Goal: Use online tool/utility: Utilize a website feature to perform a specific function

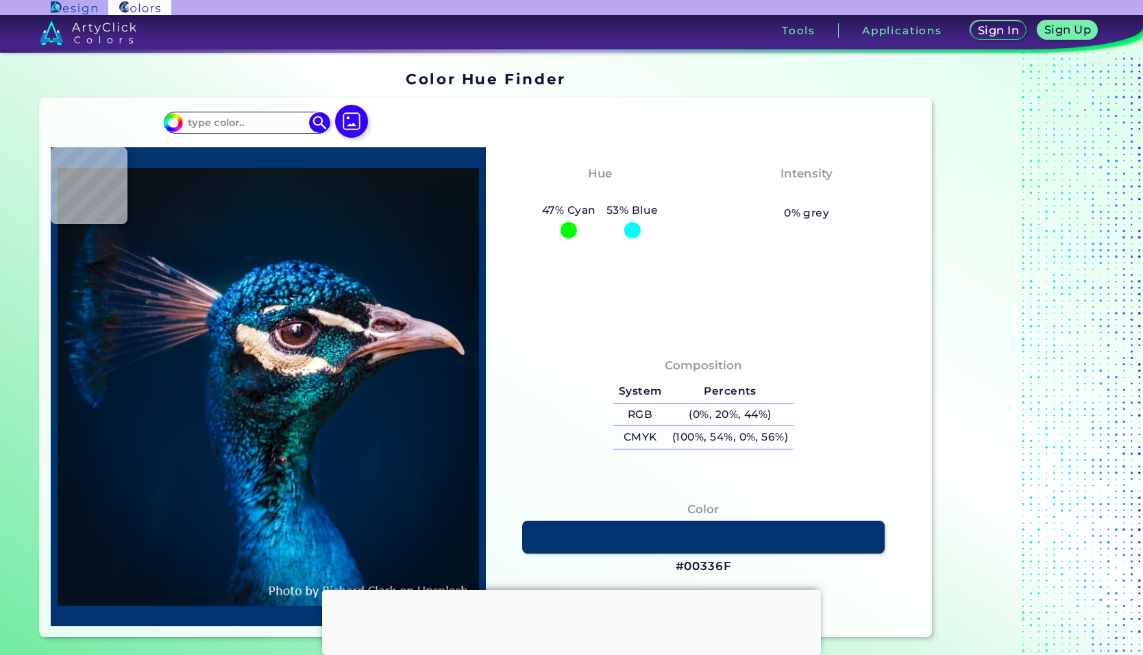
type input "#03111a"
type input "#03111A"
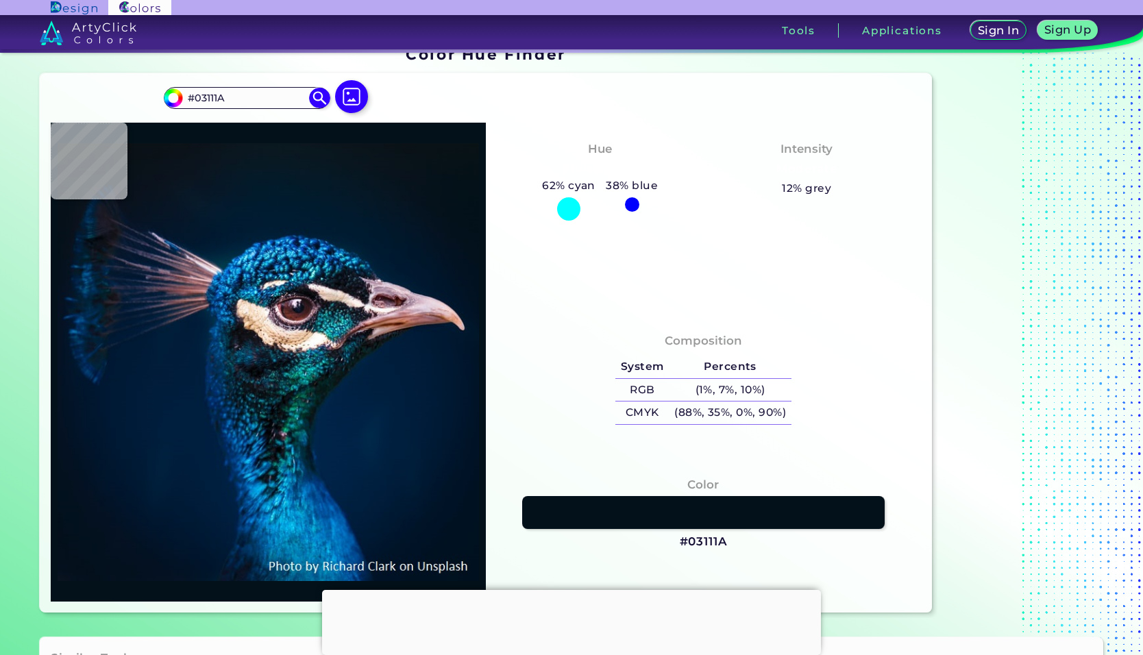
scroll to position [69, 0]
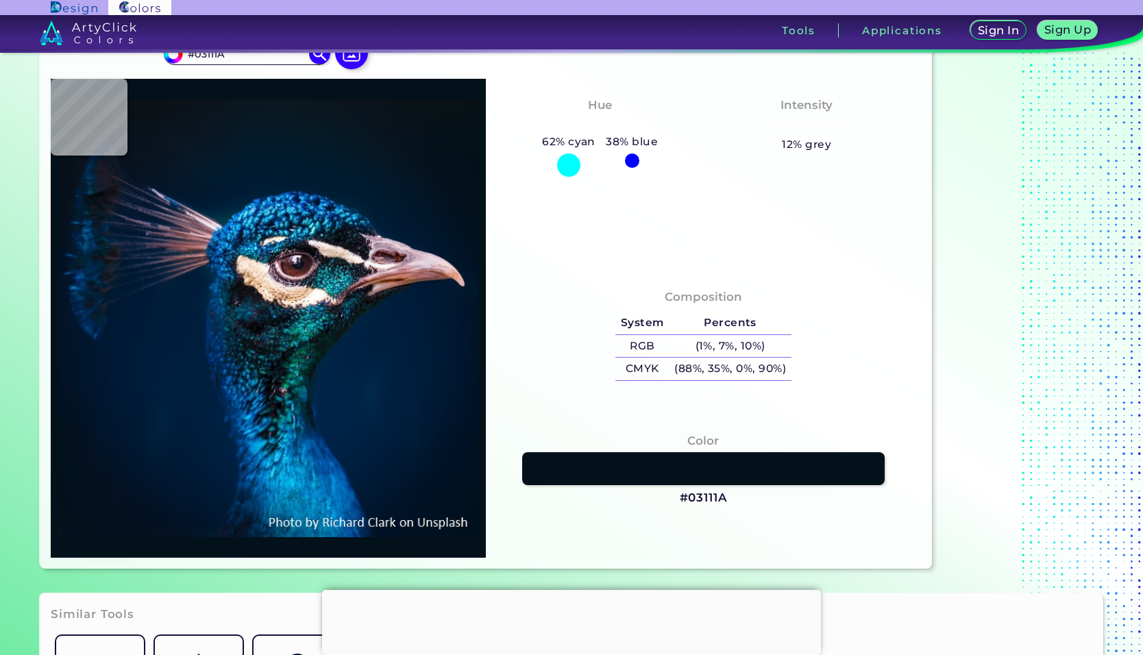
type input "#00162e"
type input "#00162E"
type input "#001b38"
type input "#001B38"
type input "#001d3a"
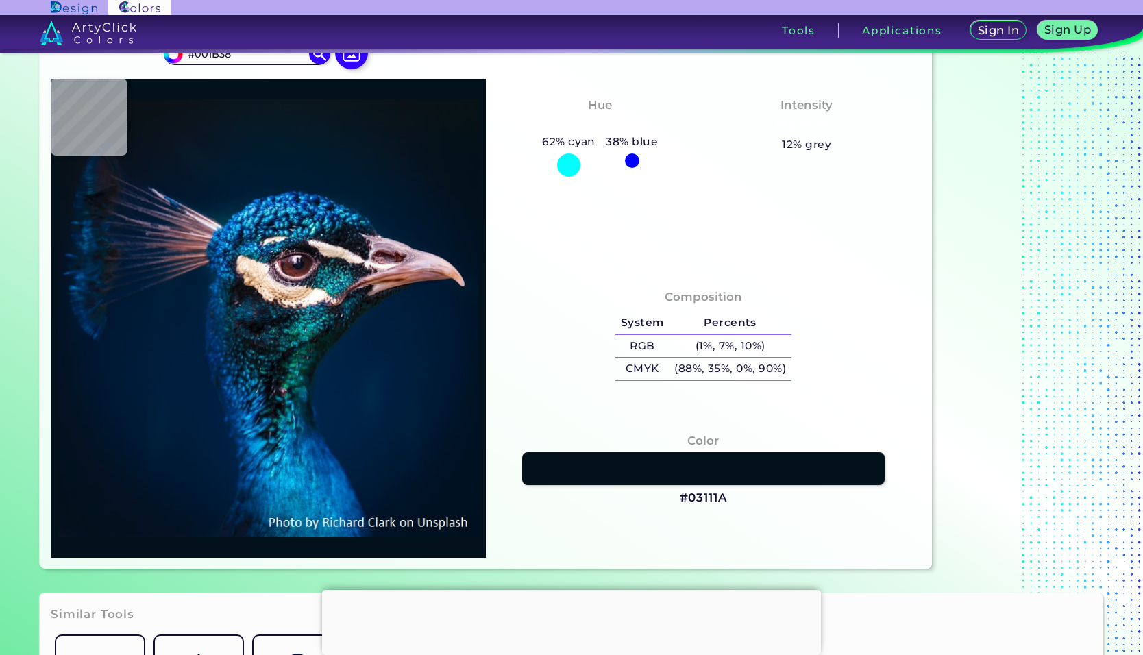
type input "#001D3A"
type input "#17212b"
type input "#17212B"
type input "#dcc2b1"
type input "#DCC2B1"
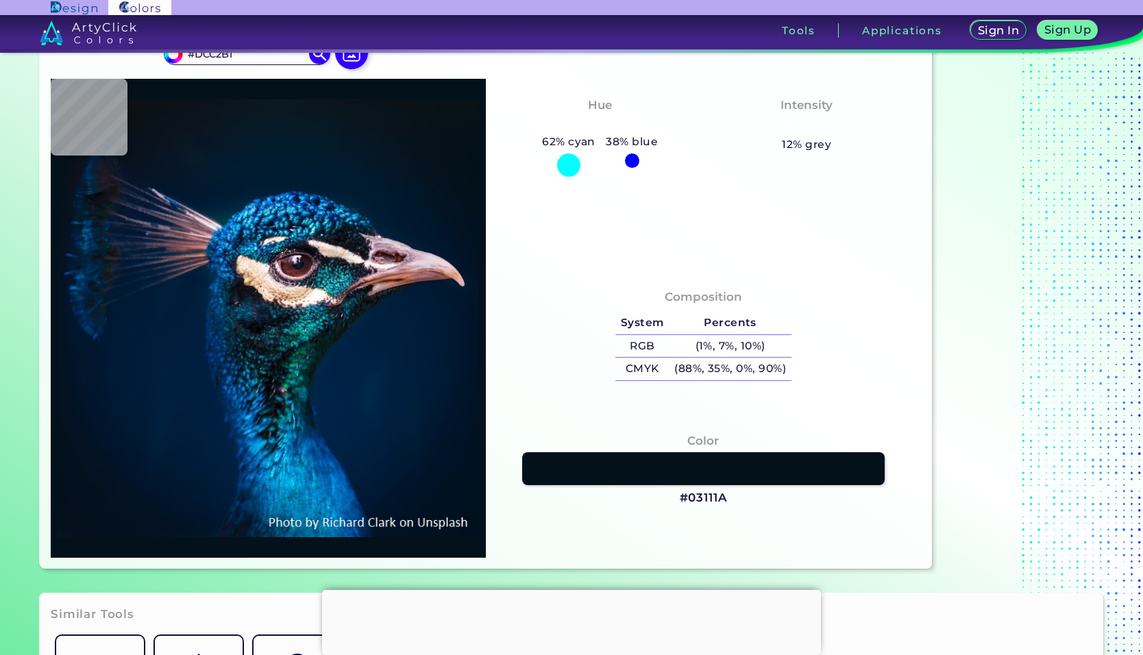
type input "#505574"
type input "#4ac1e4"
type input "#4AC1E4"
type input "#002037"
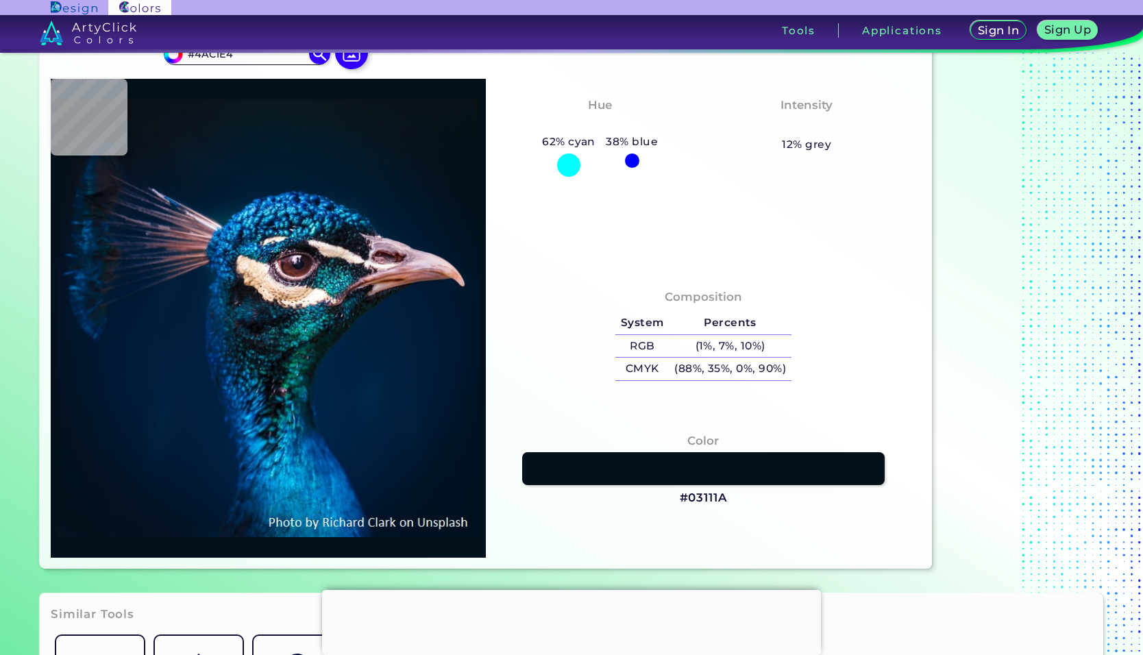
type input "#002037"
type input "#001c32"
type input "#001C32"
type input "#011b34"
type input "#011B34"
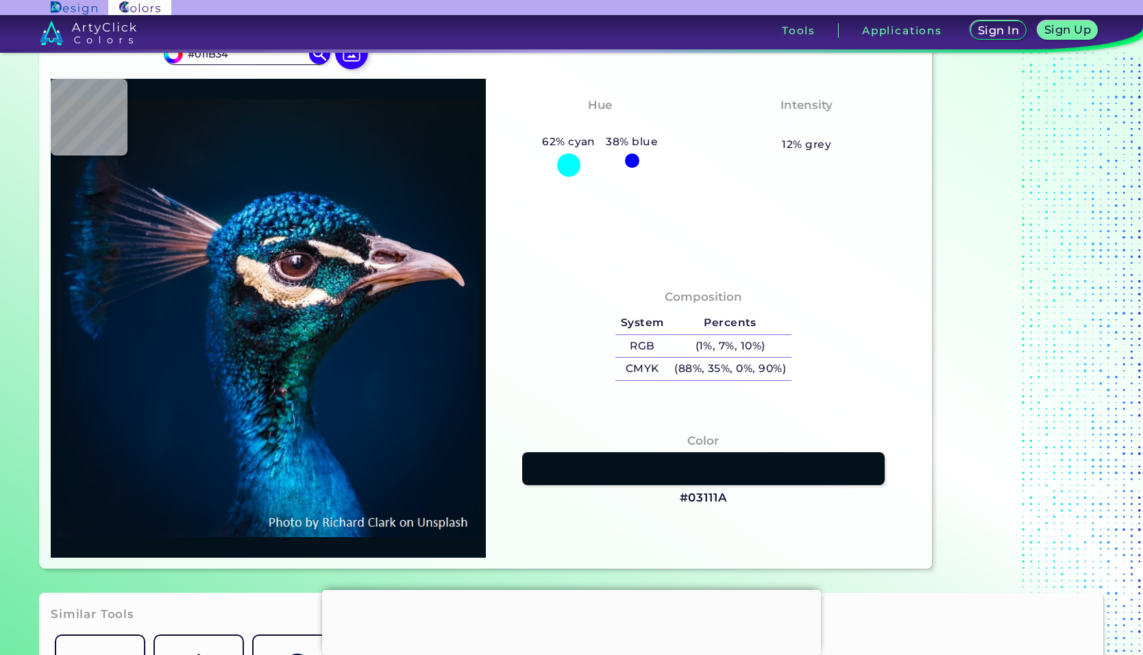
type input "#001a31"
type input "#001A31"
type input "#001930"
type input "#011930"
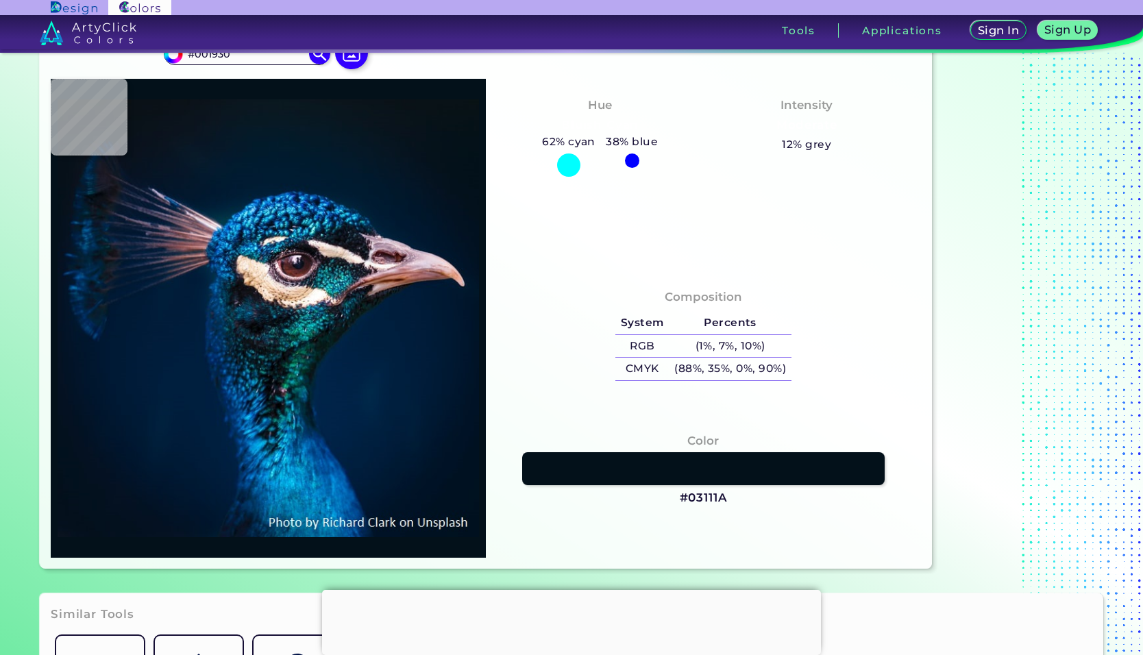
type input "#011930"
type input "#00192f"
type input "#00192F"
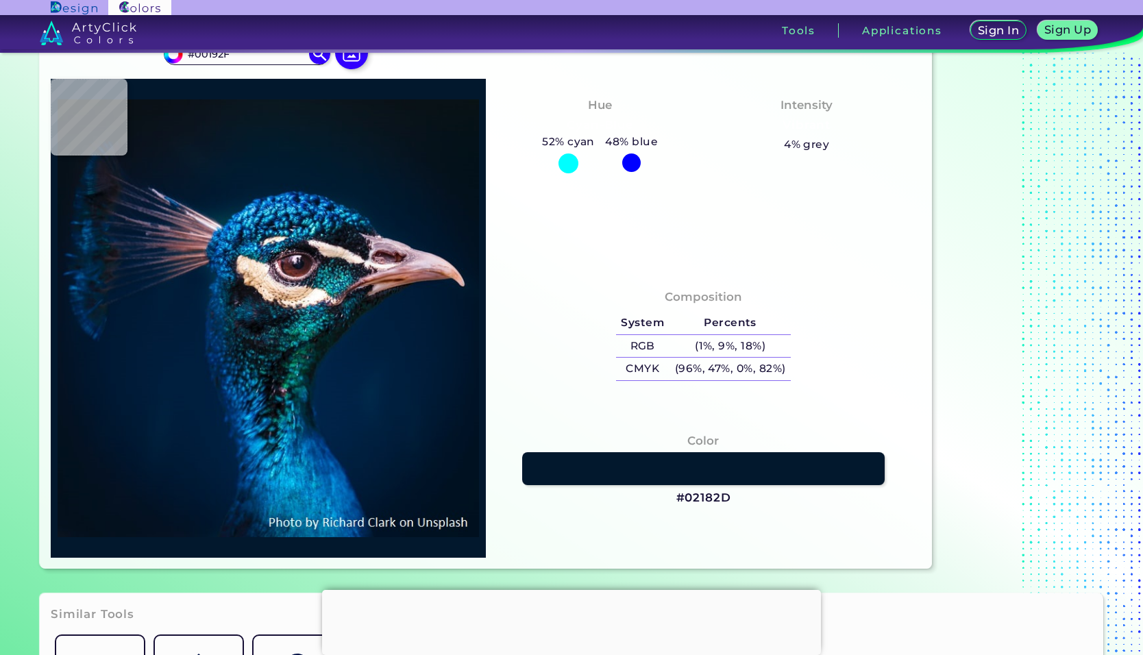
type input "#02182d"
type input "#02182D"
type input "#03182d"
type input "#03182D"
type input "#03182b"
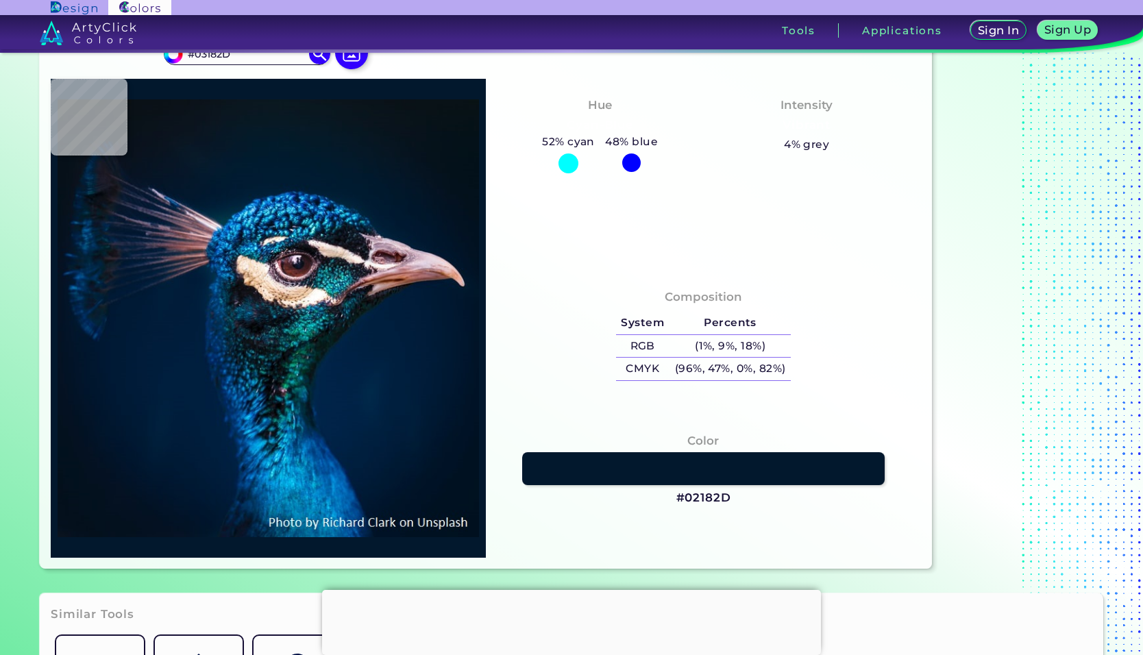
type input "#03182B"
type input "#05172b"
type input "#05172B"
type input "#04162a"
type input "#04162A"
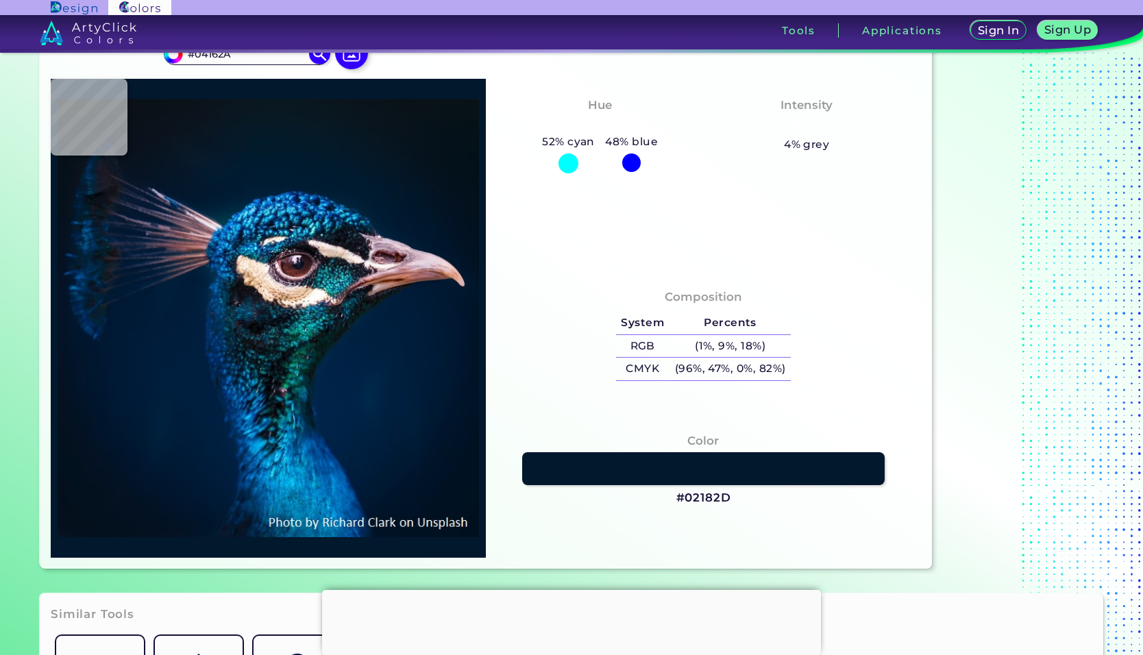
type input "#041728"
type input "#04162a"
type input "#04162A"
type input "#021428"
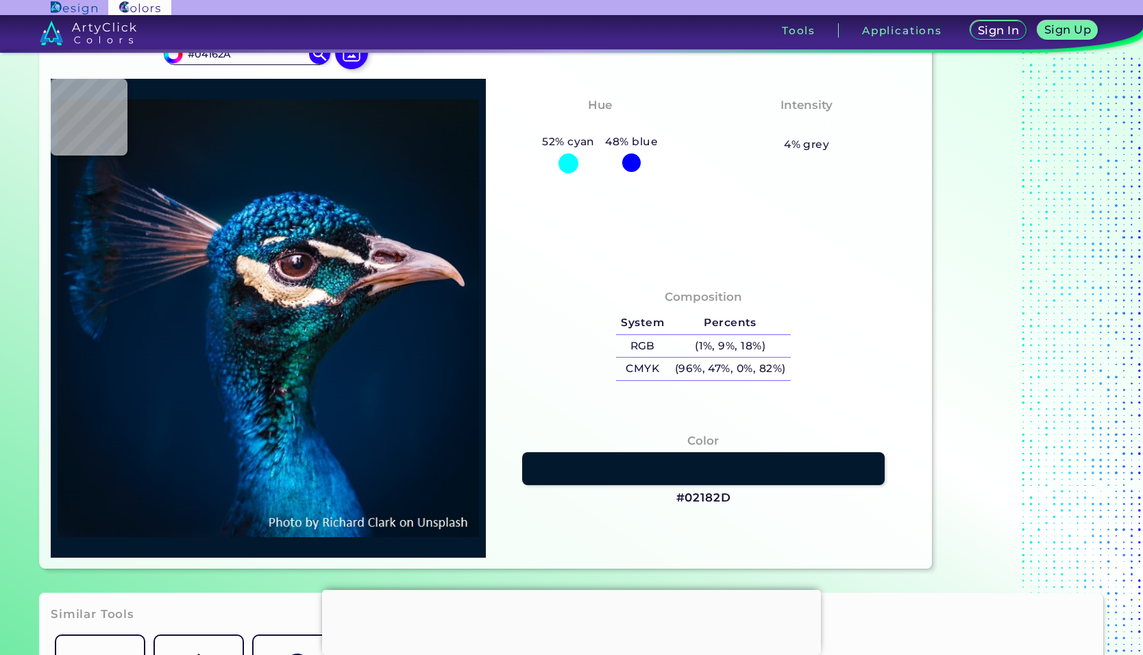
type input "#021428"
type input "#001a35"
type input "#001A35"
type input "#122742"
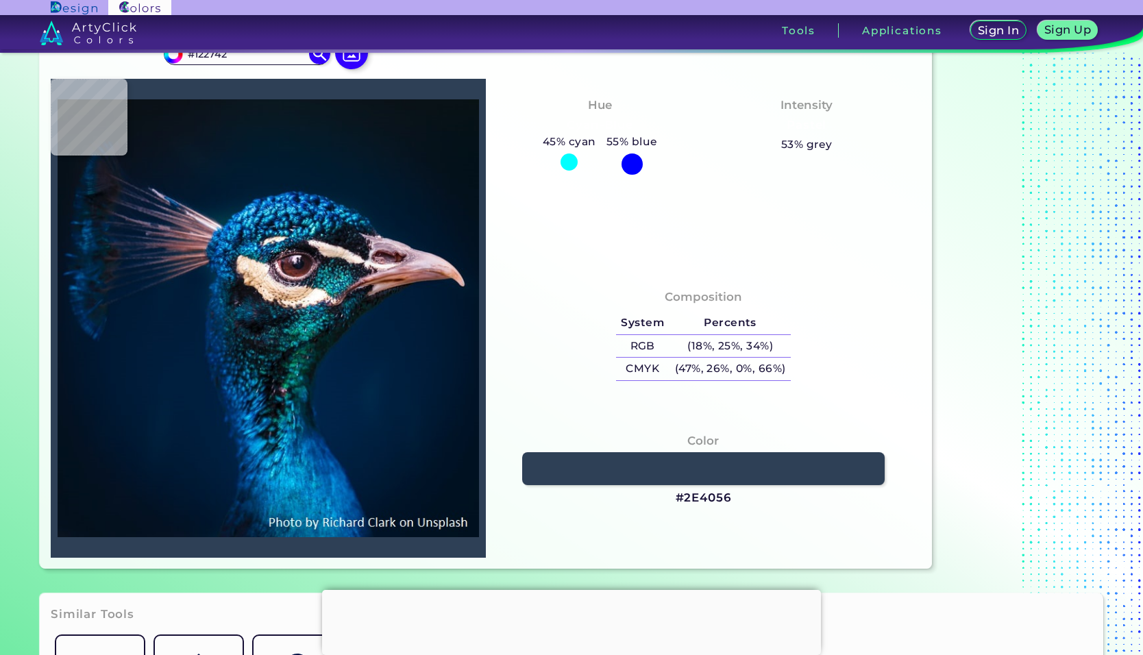
type input "#2e4056"
type input "#2E4056"
type input "#0b3f60"
type input "#0B3F60"
type input "#0887c4"
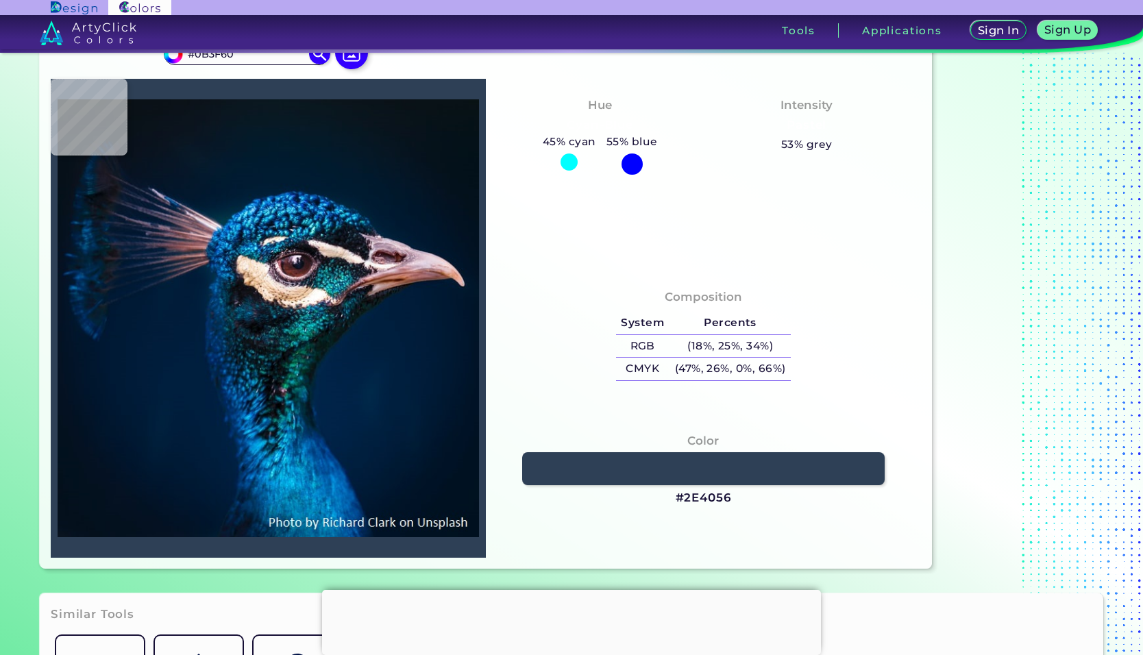
type input "#0887C4"
type input "#061c34"
type input "#061C34"
type input "#044d7d"
type input "#044D7D"
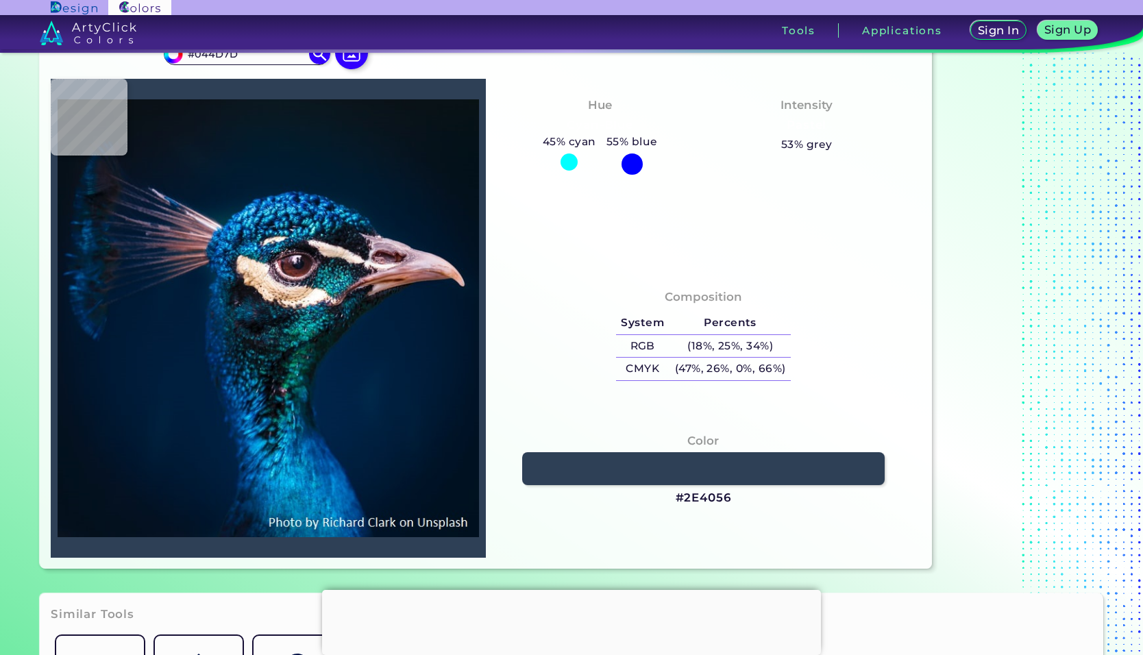
type input "#033c75"
type input "#033C75"
type input "#041b3d"
type input "#041B3D"
type input "#0f2f4a"
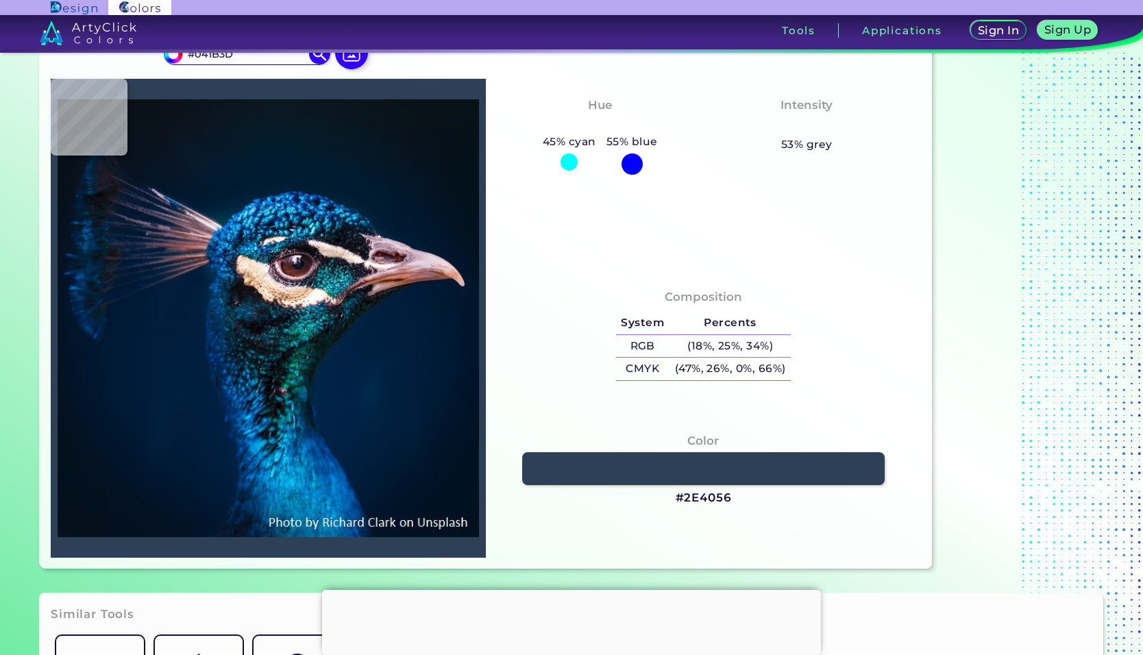
type input "#0F2F4A"
type input "#001d39"
type input "#001D39"
type input "#1369b0"
type input "#1369B0"
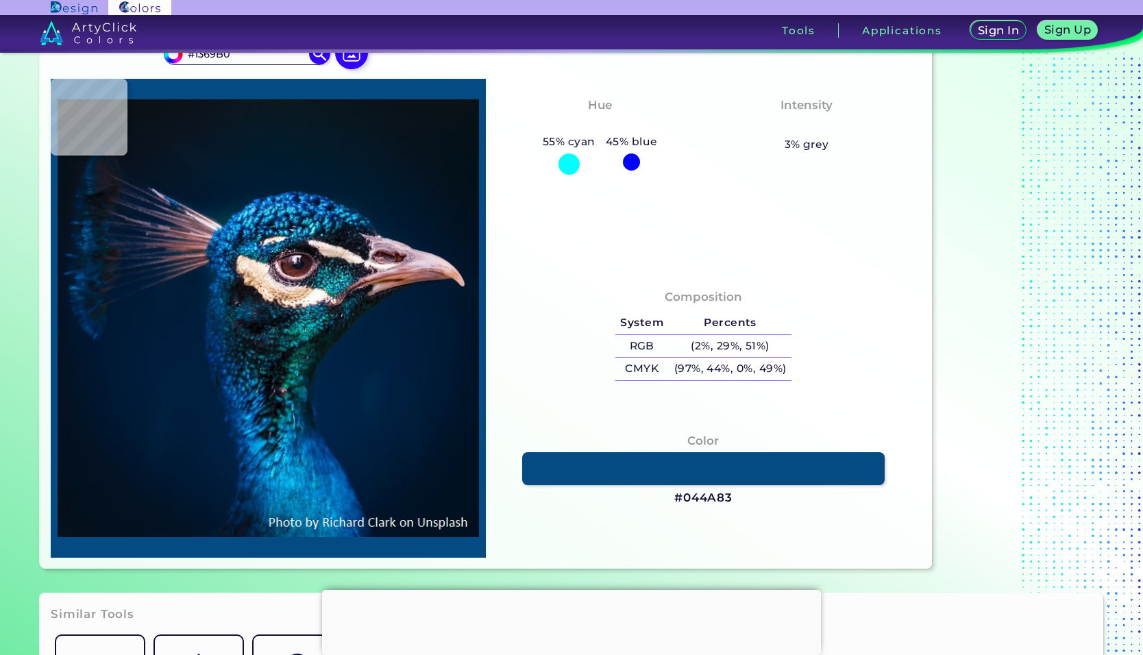
type input "#044a83"
type input "#044A83"
type input "#3fb2e9"
type input "#3FB2E9"
type input "#01293f"
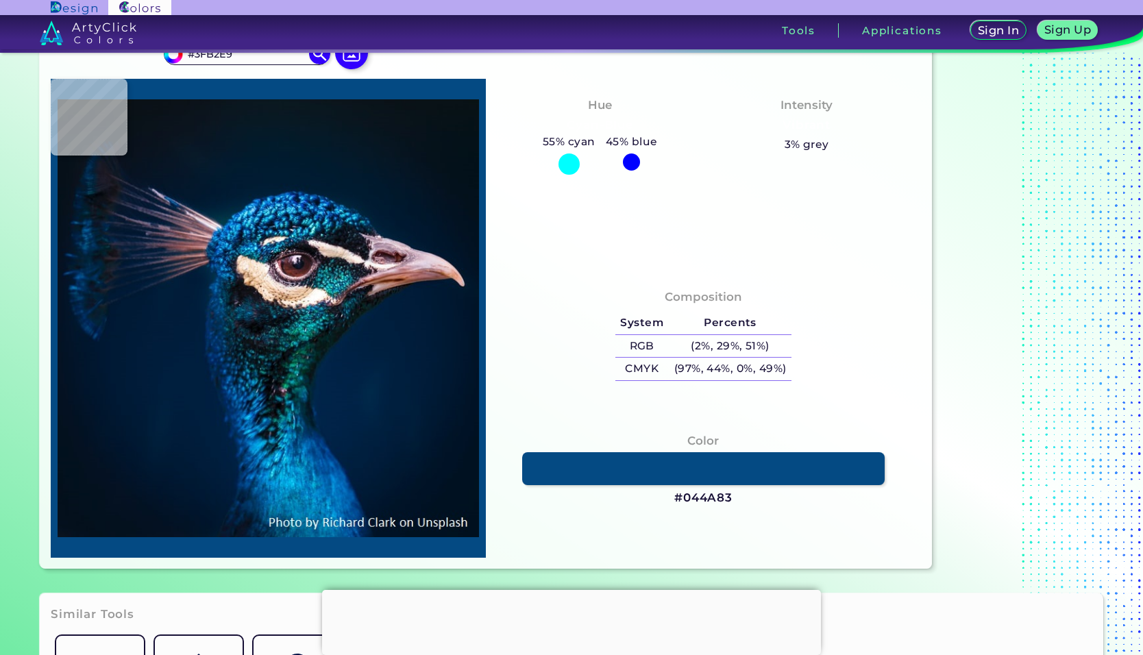
type input "#01293F"
type input "#002039"
type input "#001c34"
type input "#001C34"
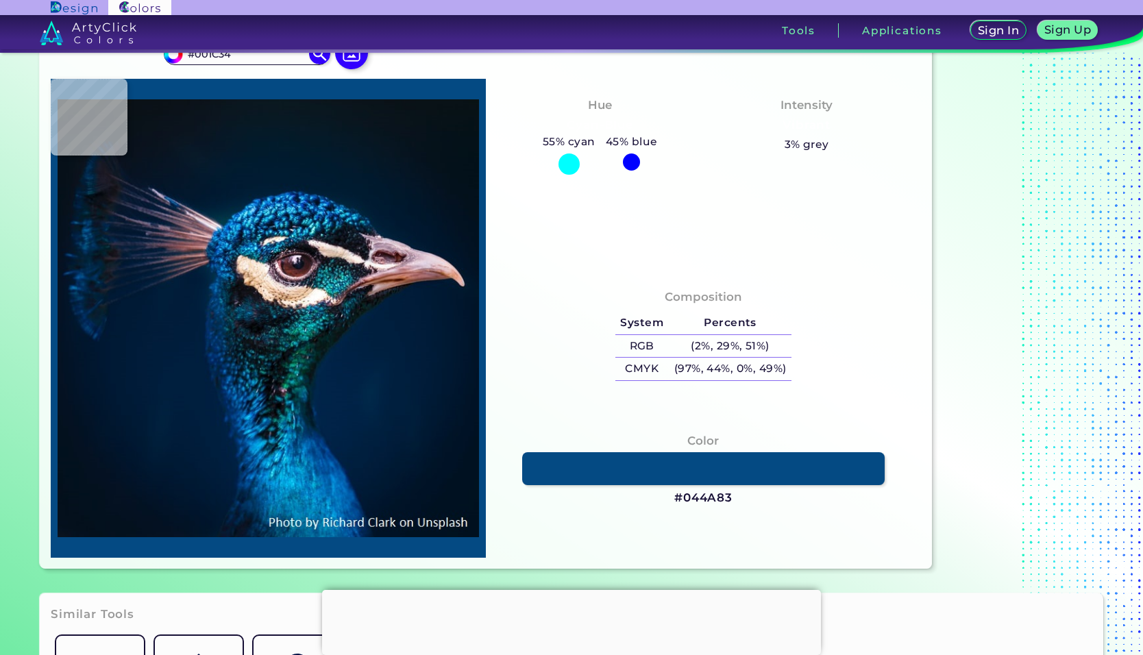
type input "#011a32"
type input "#011A32"
type input "#001a31"
type input "#001A31"
type input "#001b34"
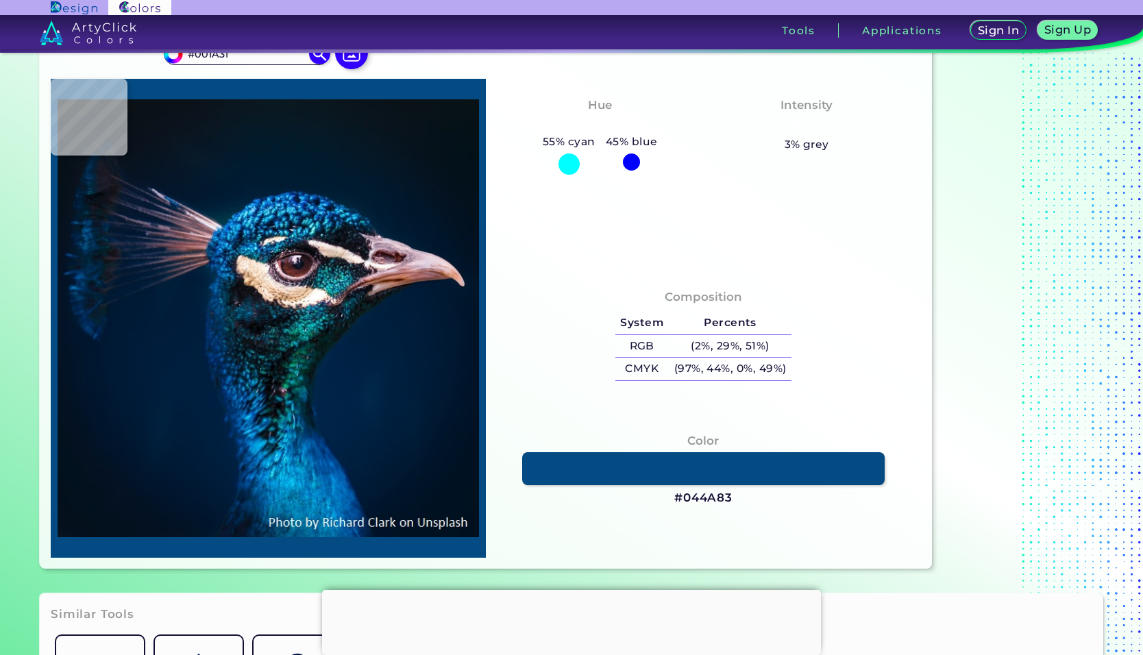
type input "#001B34"
type input "#00253d"
type input "#00253D"
type input "#083549"
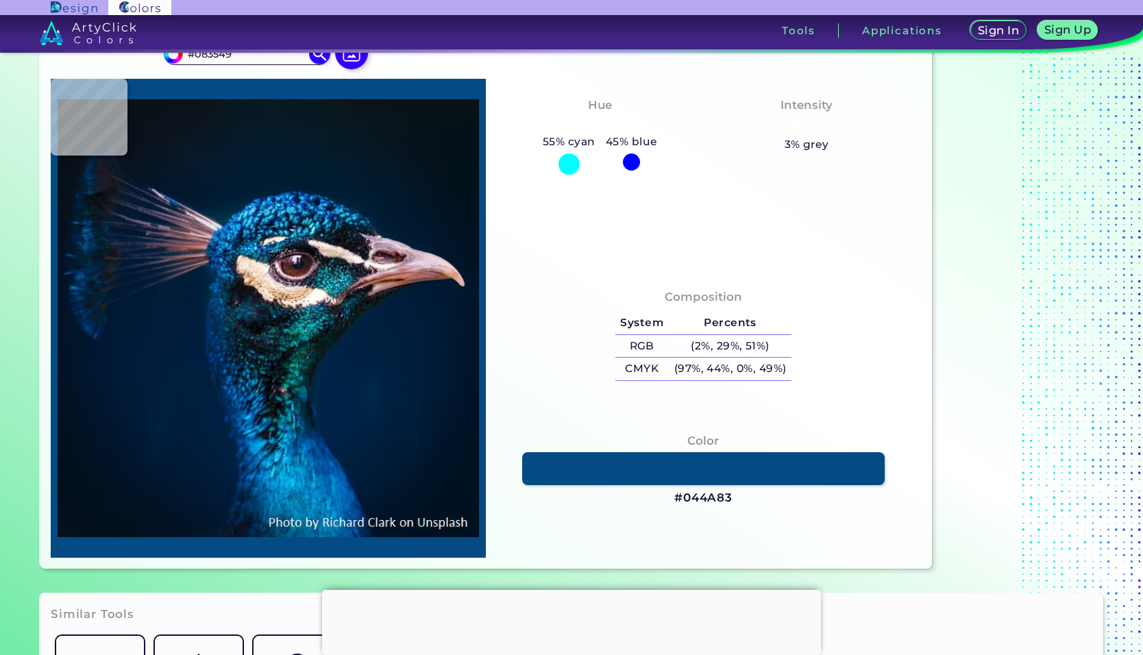
type input "#0481dc"
type input "#0481DC"
type input "#001e3e"
type input "#001E3E"
type input "#1286a6"
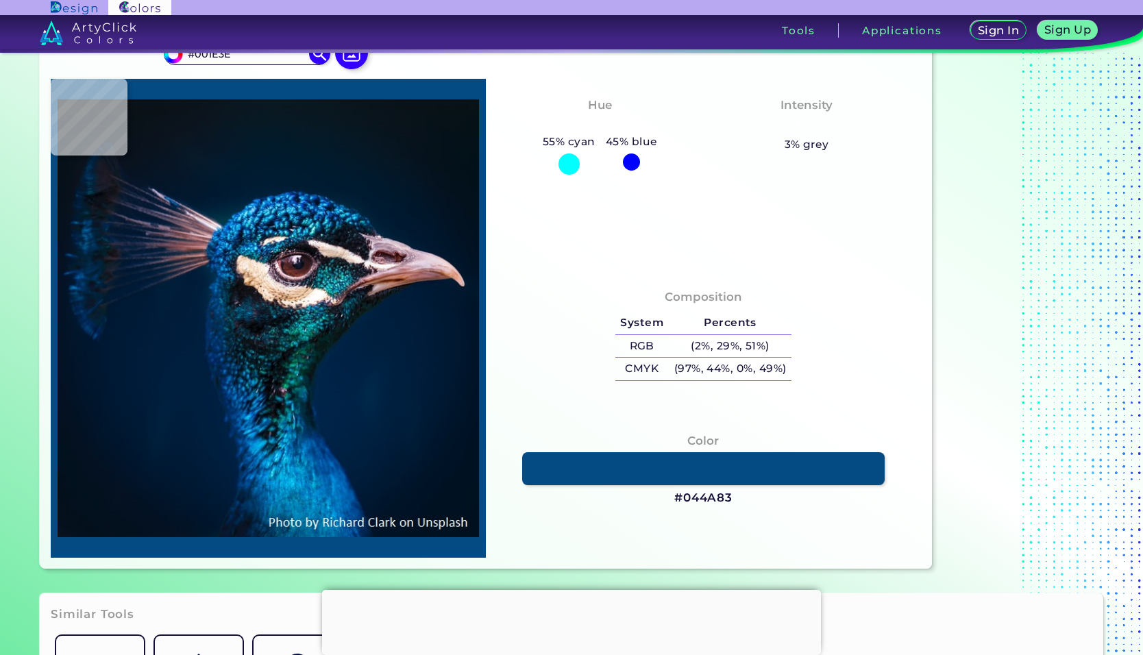
type input "#1286A6"
type input "#f9ede0"
type input "#F9EDE0"
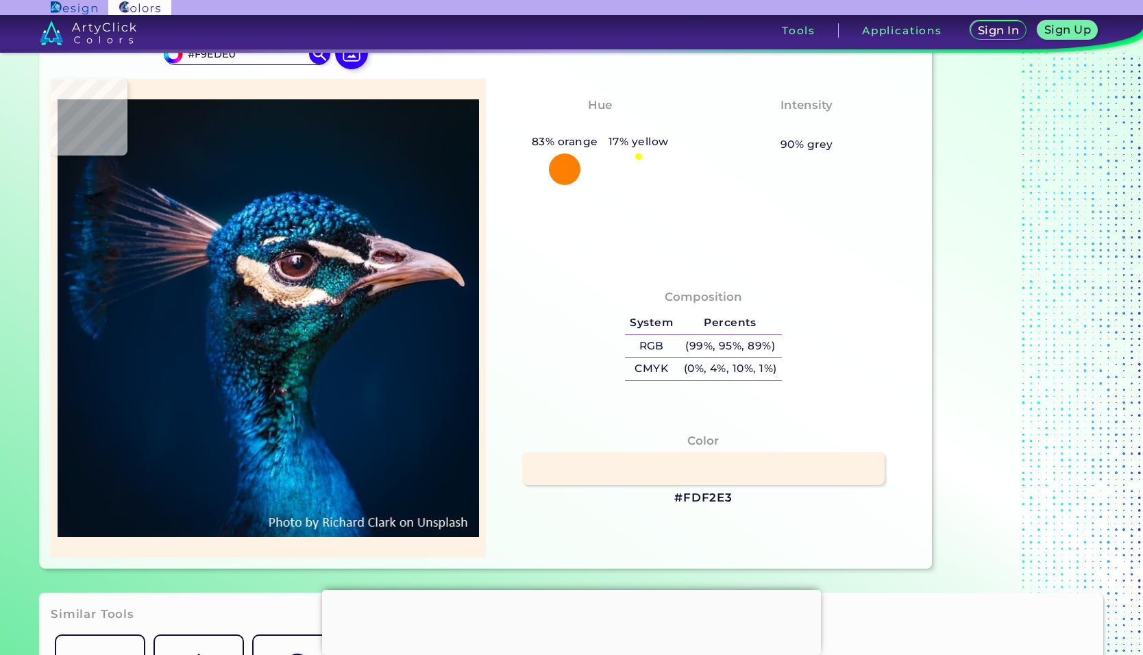
type input "#fdf2e3"
type input "#FDF2E3"
type input "#e7bd9e"
type input "#E7BD9E"
type input "#072a42"
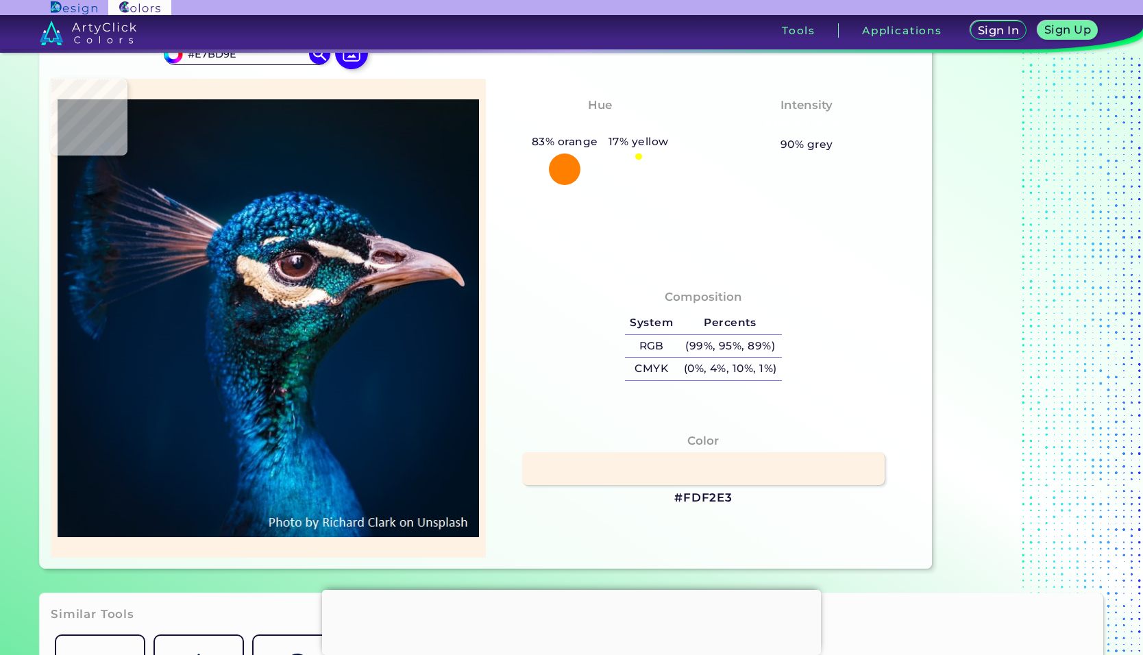
type input "#072A42"
type input "#1a5c66"
type input "#1A5C66"
type input "#073832"
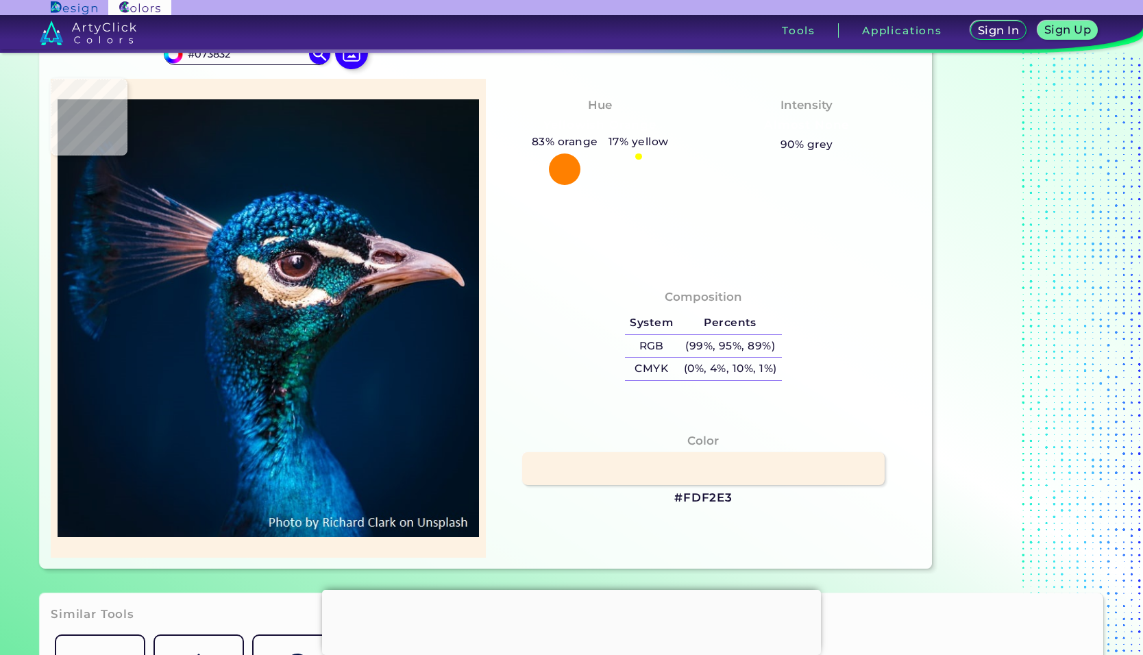
type input "#060a13"
type input "#060A13"
type input "#124043"
type input "#095351"
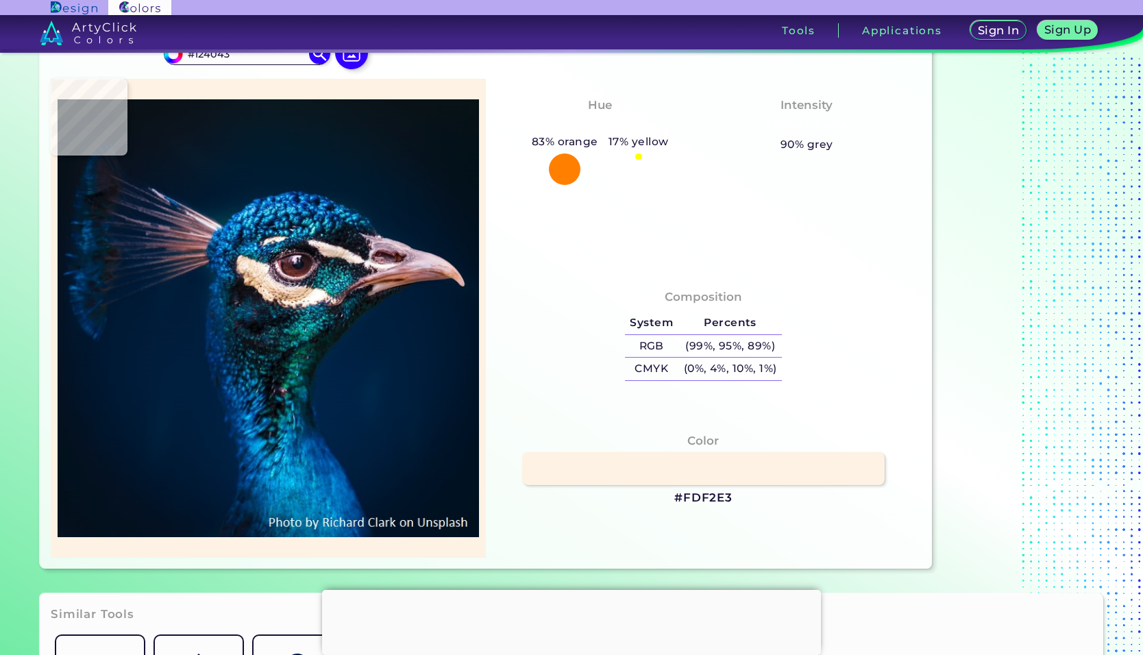
type input "#095351"
type input "#0b3038"
type input "#0B3038"
type input "#01232f"
type input "#01232F"
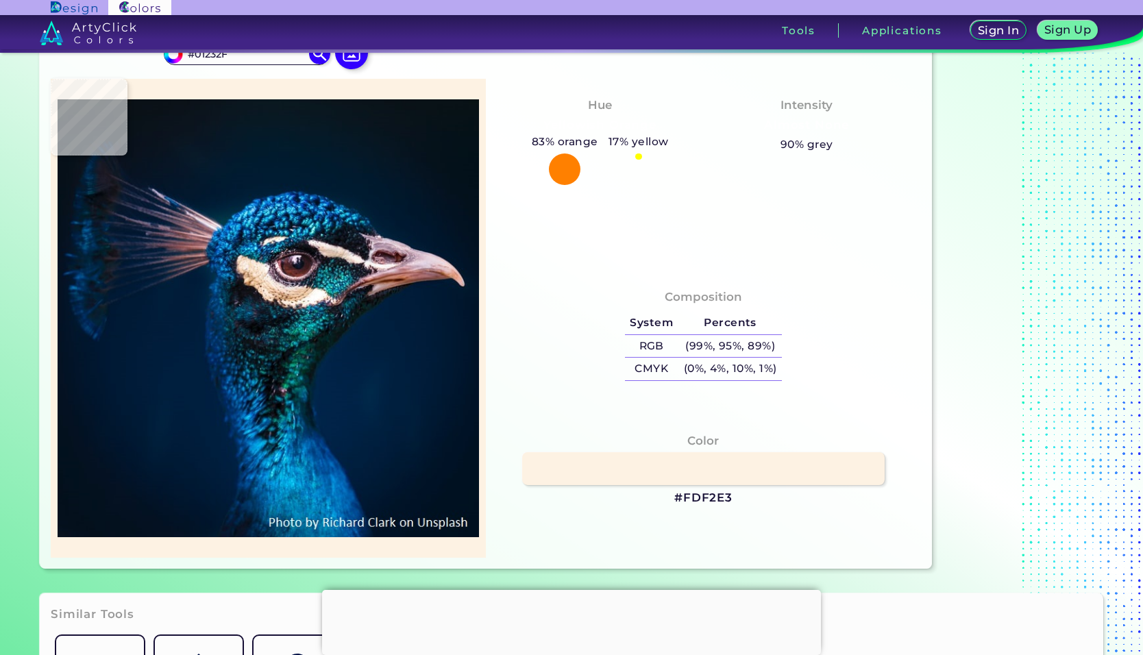
type input "#03316d"
type input "#03316D"
type input "#001f3e"
type input "#001F3E"
type input "#001d3b"
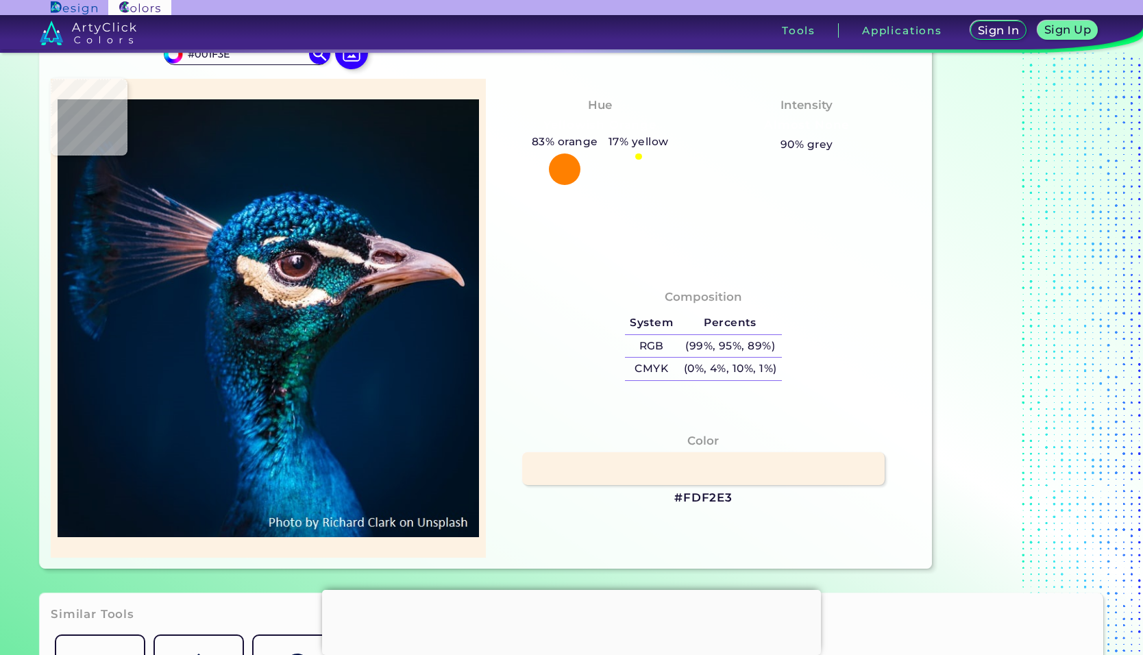
type input "#001D3B"
type input "#001a35"
type input "#001A35"
type input "#00142b"
type input "#00142B"
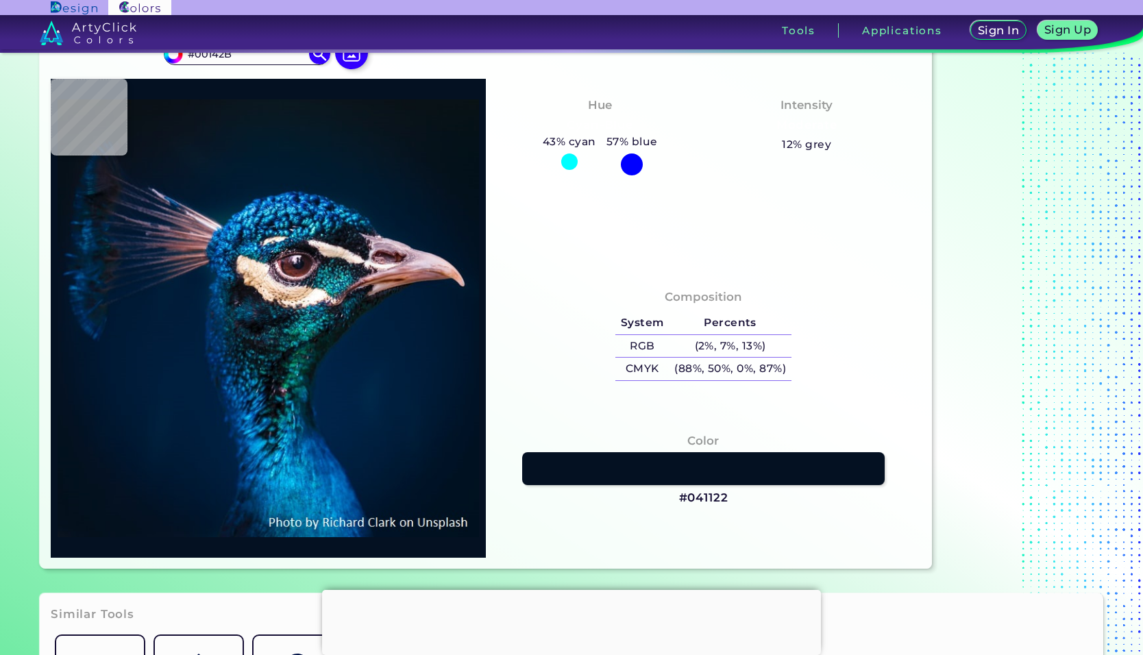
type input "#041122"
type input "#02142a"
type input "#02142A"
type input "#01172f"
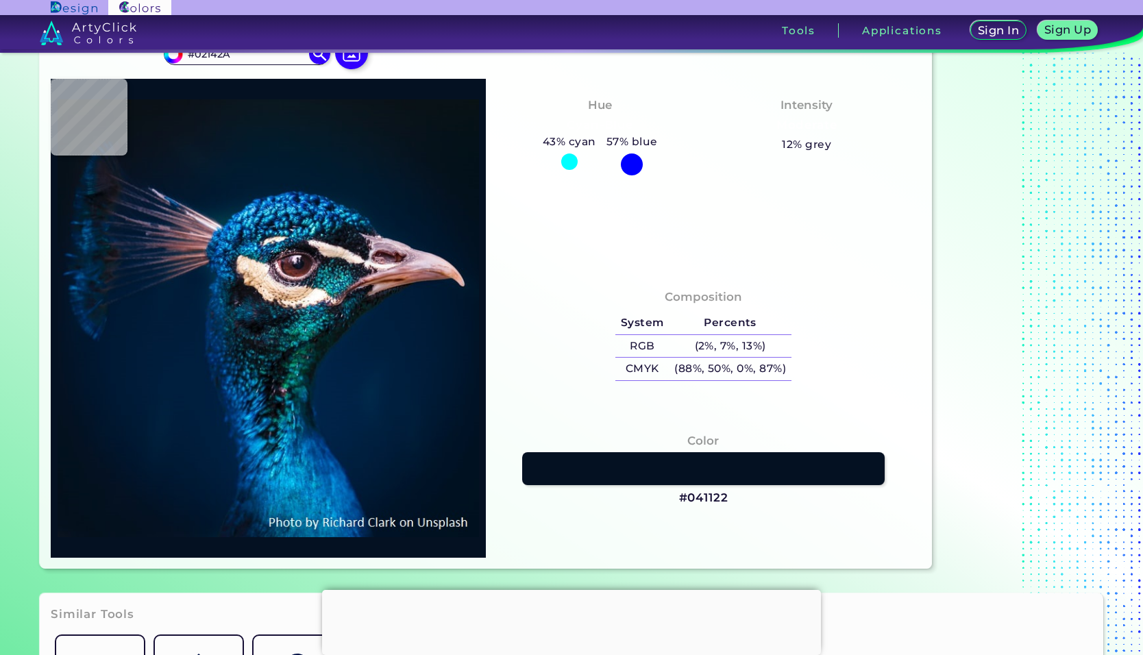
type input "#01172F"
type input "#001a35"
type input "#001A35"
type input "#001b38"
type input "#001B38"
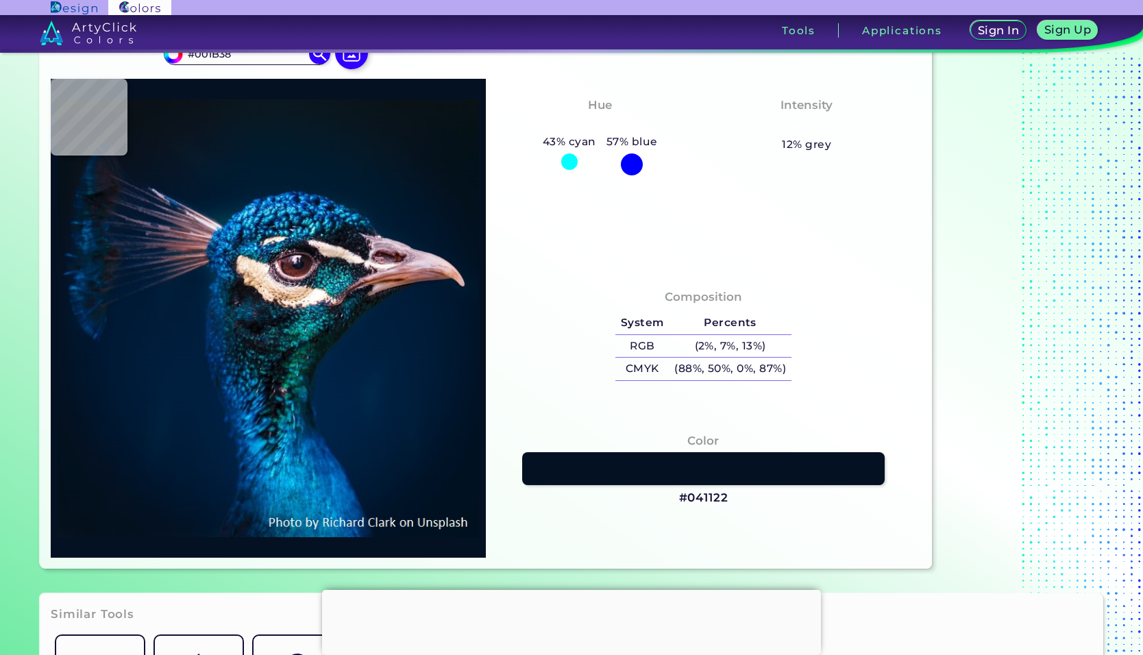
type input "#001c3a"
type input "#001C3A"
type input "#001d3b"
type input "#001D3B"
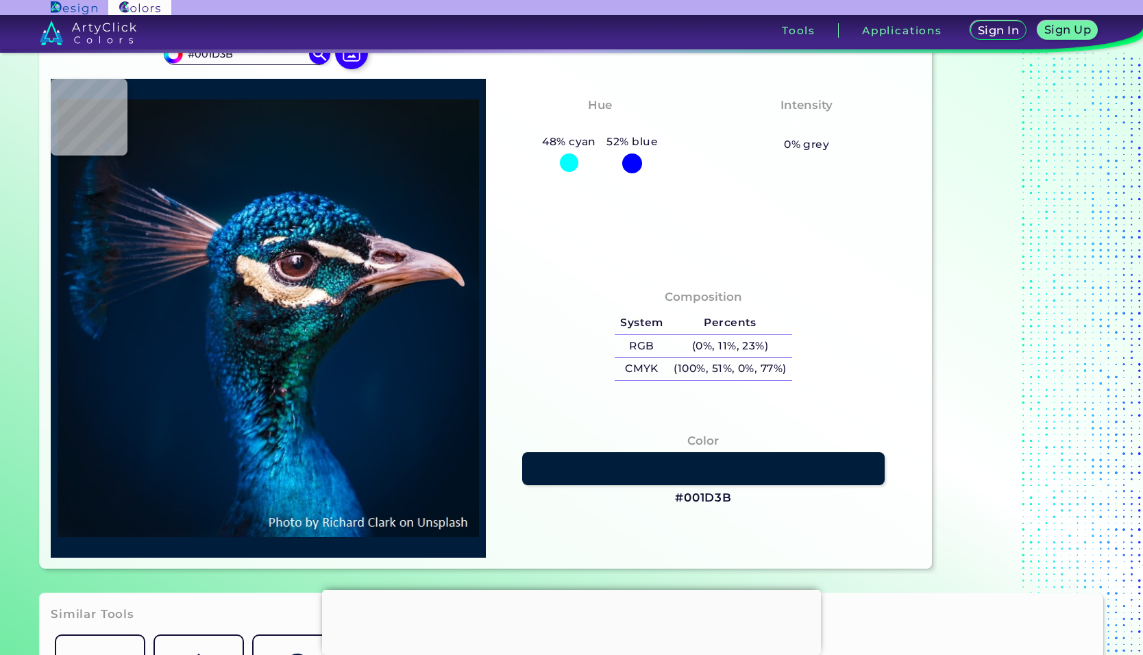
type input "#06437d"
type input "#06437D"
type input "#05324d"
type input "#05324D"
type input "#1e2025"
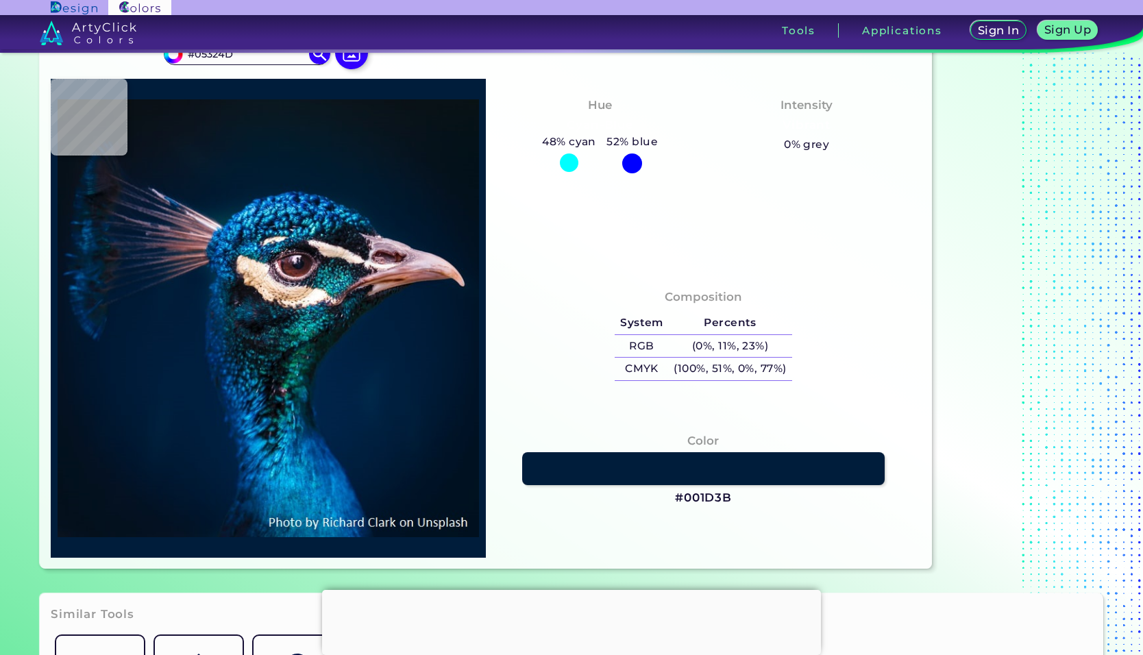
type input "#1E2025"
type input "#f6e2c0"
type input "#F6E2C0"
type input "#223f5b"
type input "#223F5B"
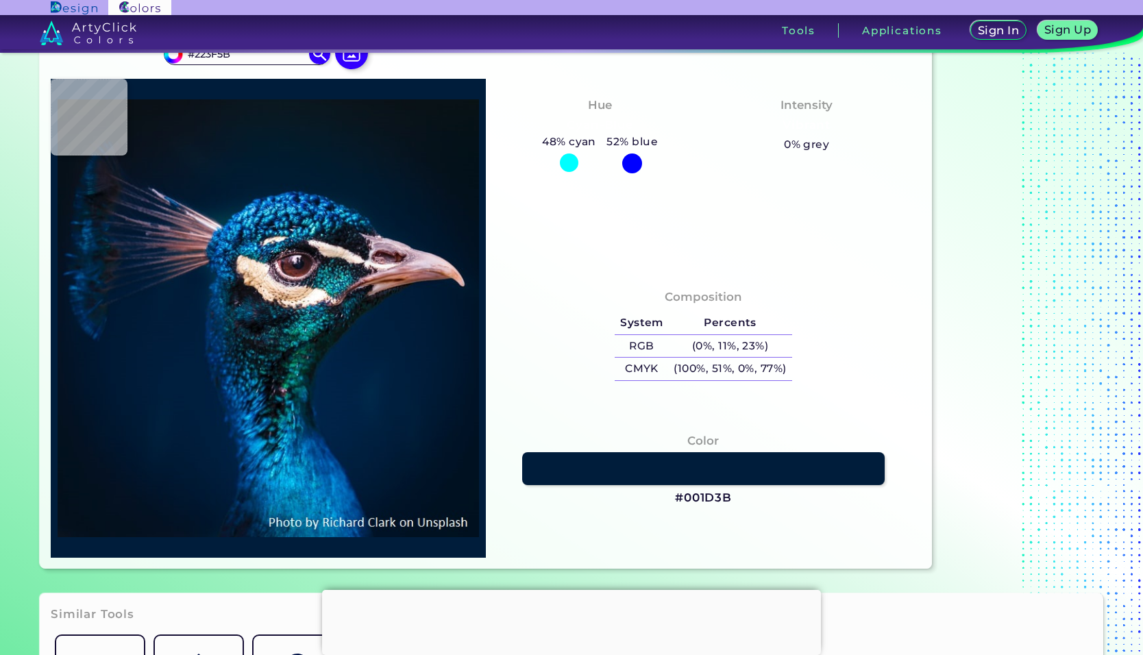
type input "#2e8a9b"
type input "#2E8A9B"
type input "#072941"
type input "#3f2f41"
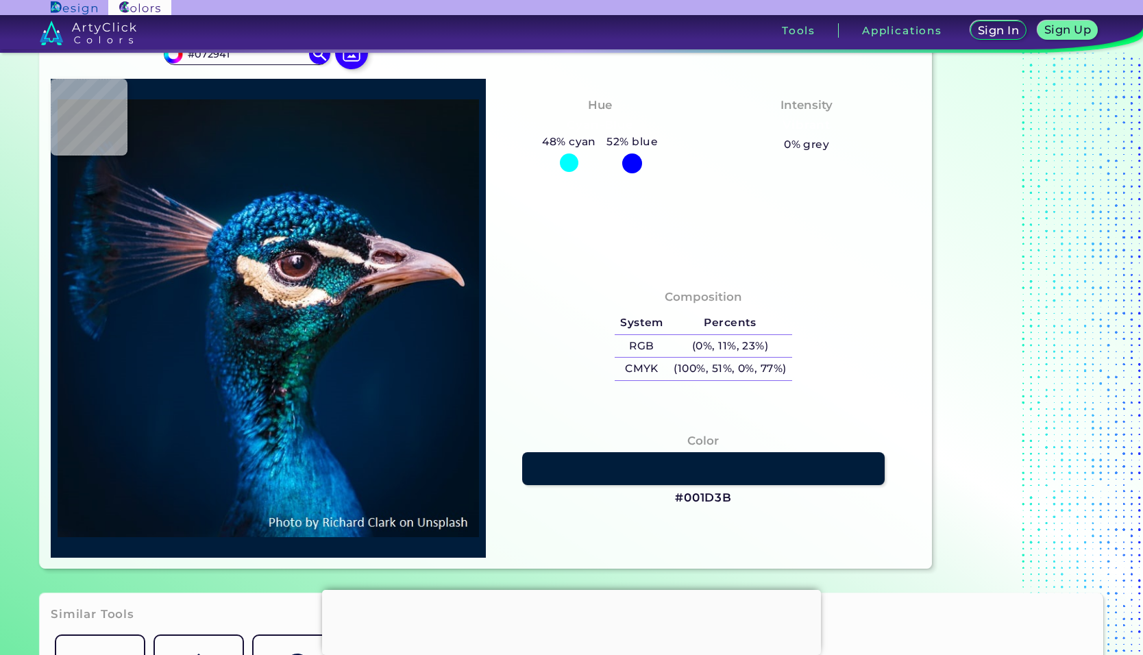
type input "#3F2F41"
type input "#0f111c"
type input "#0F111C"
type input "#090912"
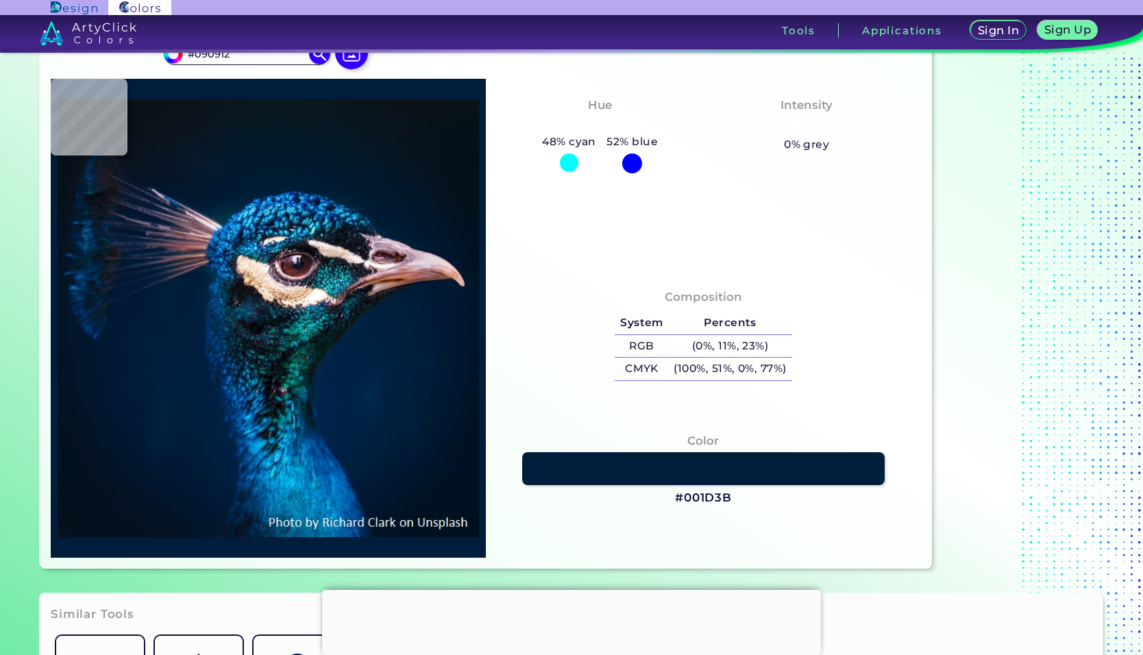
type input "#452e39"
type input "#452E39"
type input "#956068"
type input "#00182e"
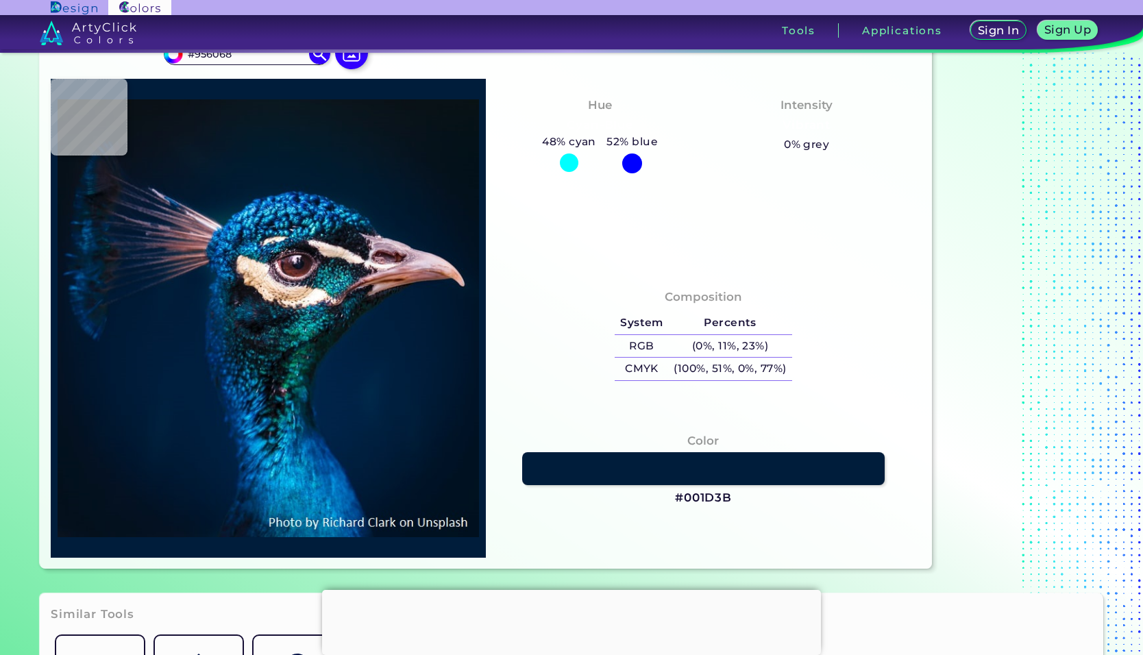
type input "#00182E"
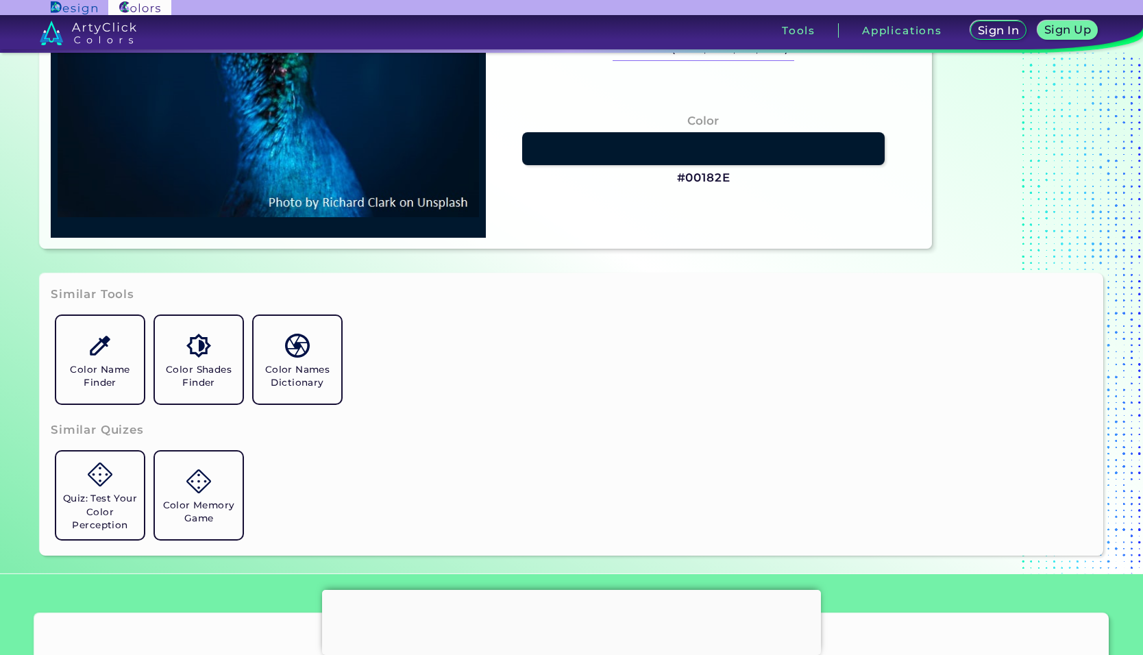
scroll to position [480, 0]
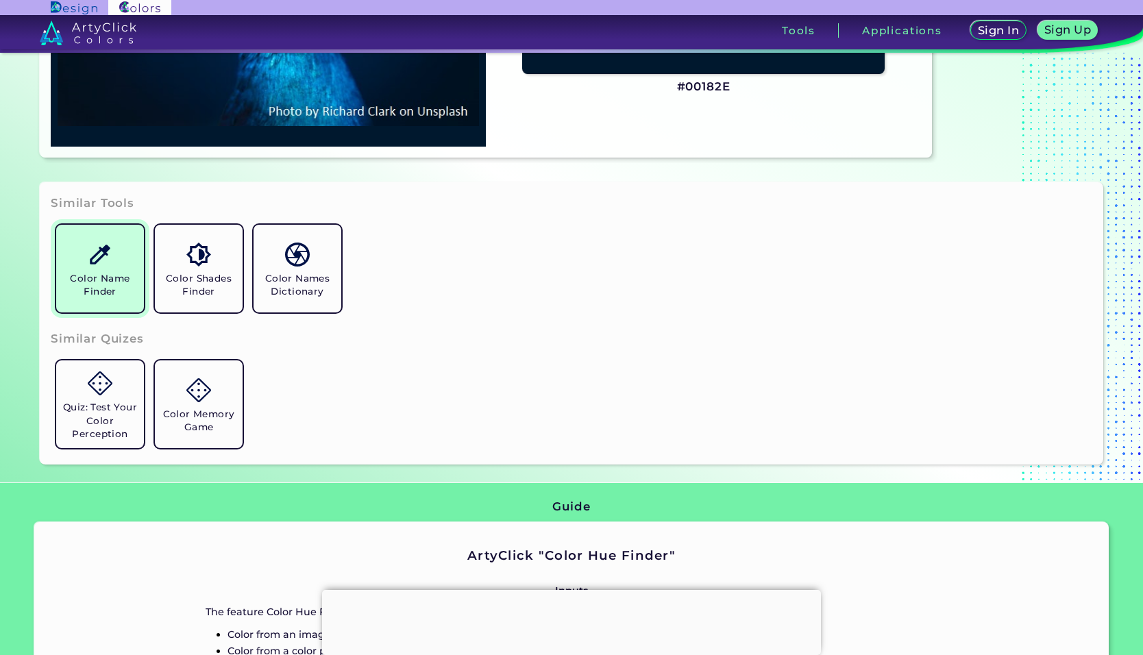
click at [118, 293] on h5 "Color Name Finder" at bounding box center [100, 285] width 77 height 26
